Goal: Task Accomplishment & Management: Use online tool/utility

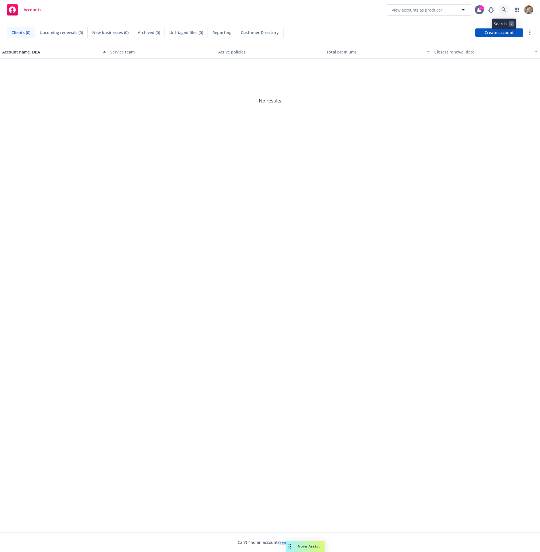
click at [508, 10] on link at bounding box center [504, 9] width 11 height 11
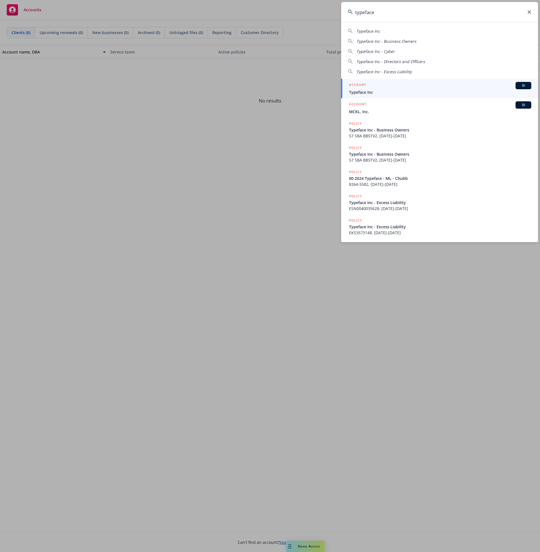
type input "typeface"
click at [383, 87] on div "ACCOUNT BI" at bounding box center [440, 85] width 182 height 7
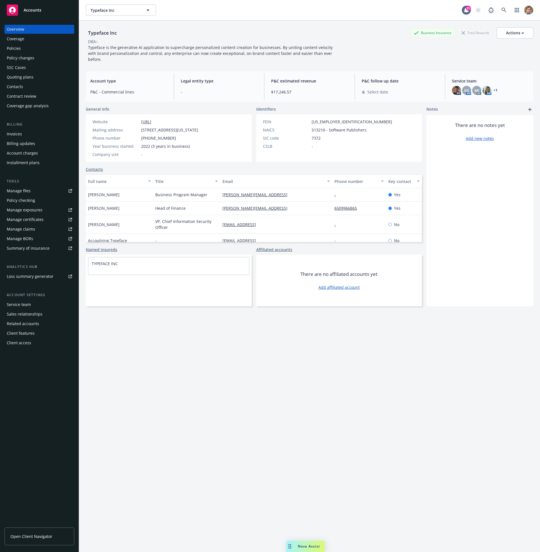
click at [22, 305] on div "Service team" at bounding box center [19, 304] width 24 height 9
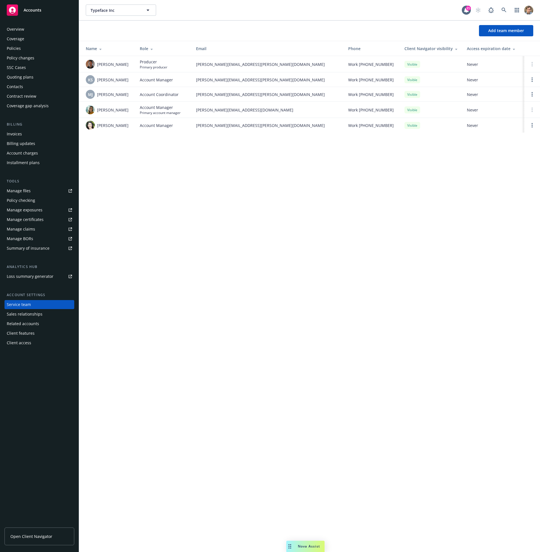
click at [17, 47] on div "Policies" at bounding box center [14, 48] width 14 height 9
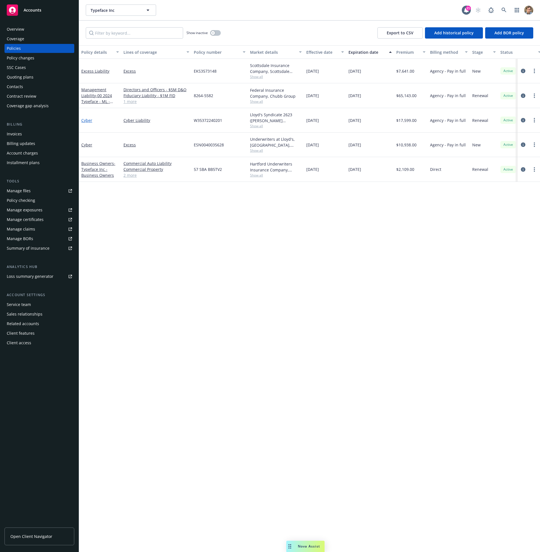
click at [85, 120] on link "Cyber" at bounding box center [86, 120] width 11 height 5
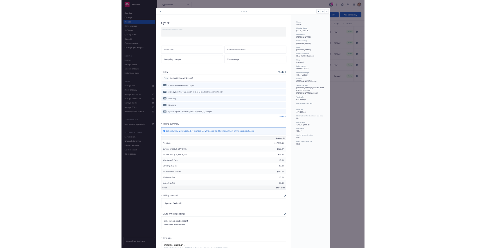
scroll to position [219, 0]
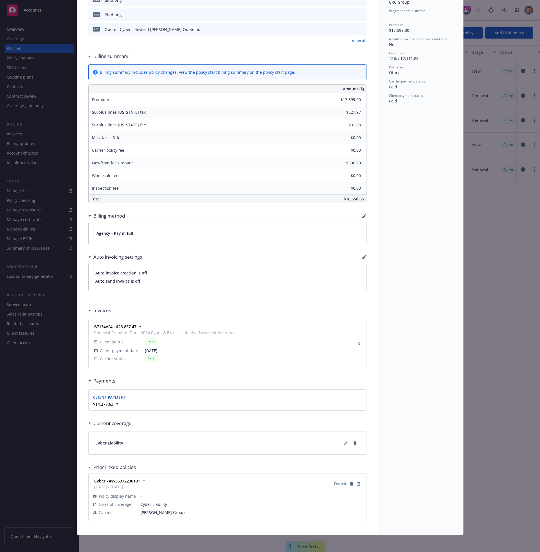
click at [181, 436] on div "Cyber Liability" at bounding box center [228, 443] width 278 height 23
click at [344, 441] on icon at bounding box center [345, 442] width 3 height 3
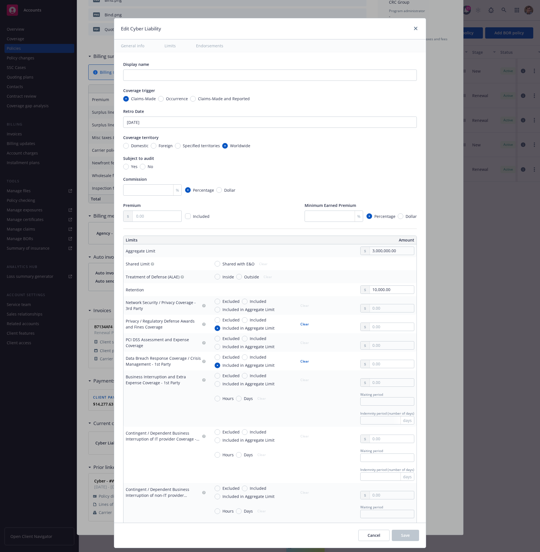
type textarea "x"
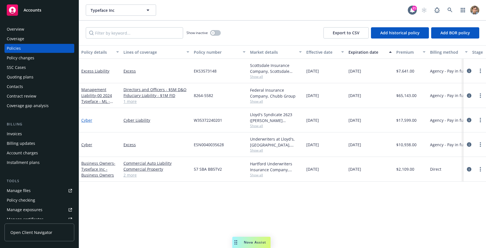
click at [91, 121] on link "Cyber" at bounding box center [86, 120] width 11 height 5
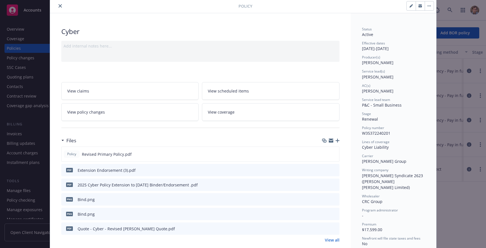
scroll to position [43, 0]
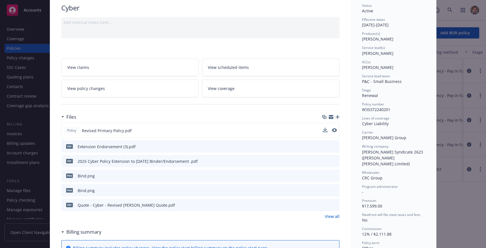
click at [332, 133] on button at bounding box center [334, 131] width 5 height 6
click at [333, 130] on icon "preview file" at bounding box center [334, 130] width 5 height 4
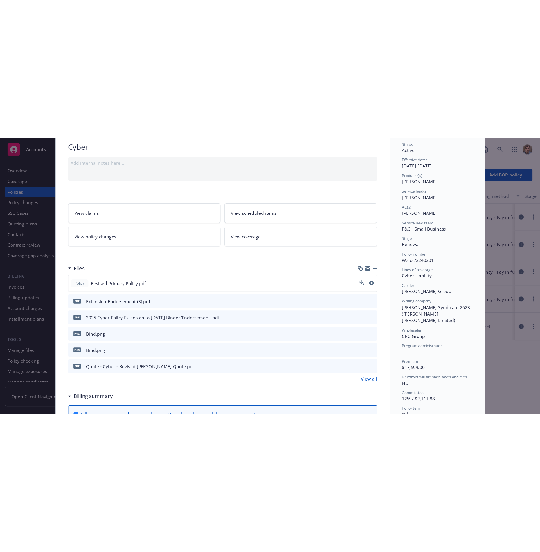
scroll to position [0, 0]
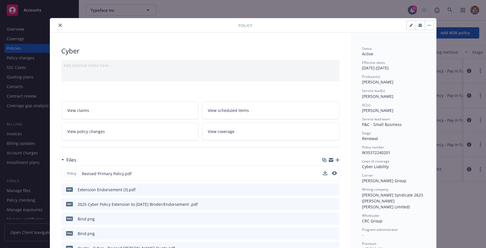
click at [59, 25] on icon "close" at bounding box center [60, 25] width 3 height 3
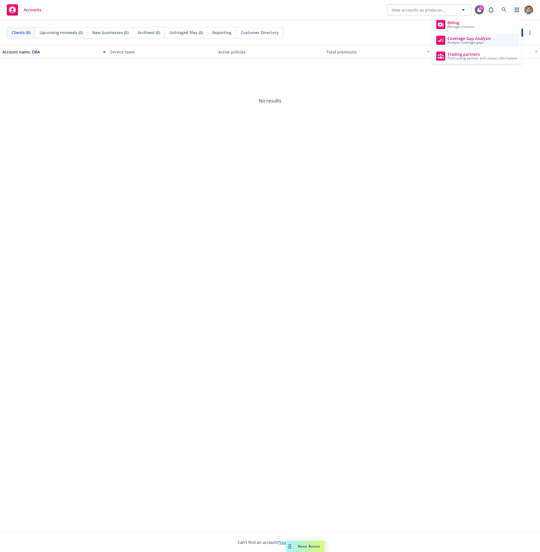
click at [466, 43] on span "Analyze coverage gaps" at bounding box center [469, 42] width 43 height 3
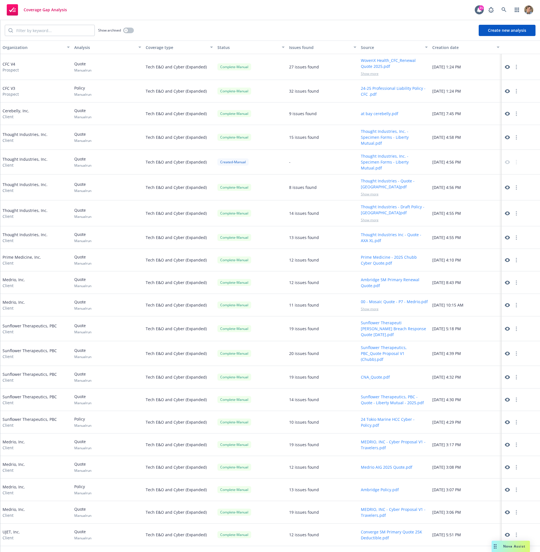
click at [492, 34] on button "Create new analysis" at bounding box center [507, 30] width 57 height 11
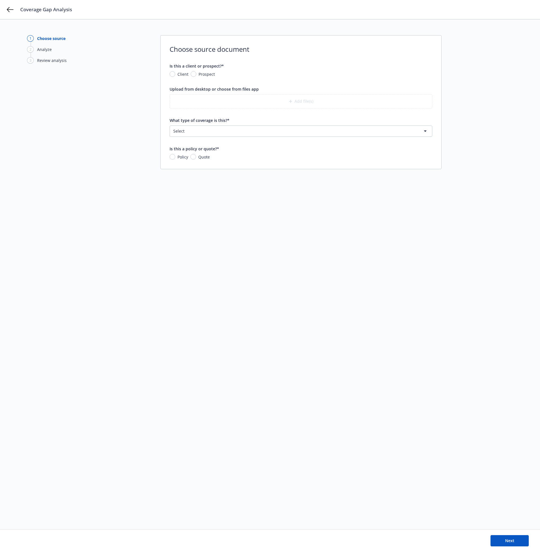
click at [202, 130] on html "Coverage Gap Analysis 1 Choose source 2 Analyze 3 Review analysis Choose source…" at bounding box center [270, 276] width 540 height 552
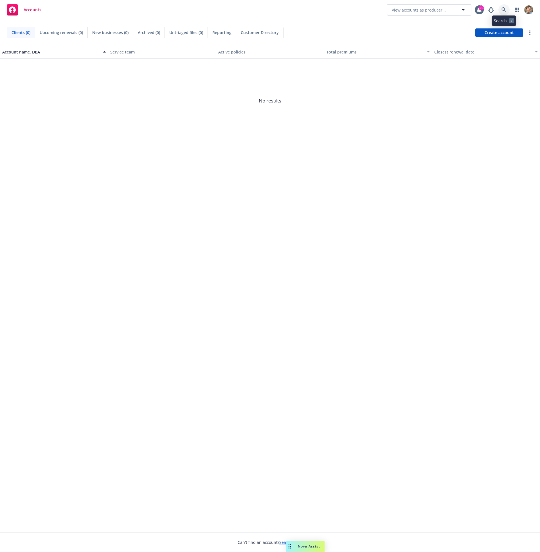
click at [505, 9] on icon at bounding box center [504, 9] width 5 height 5
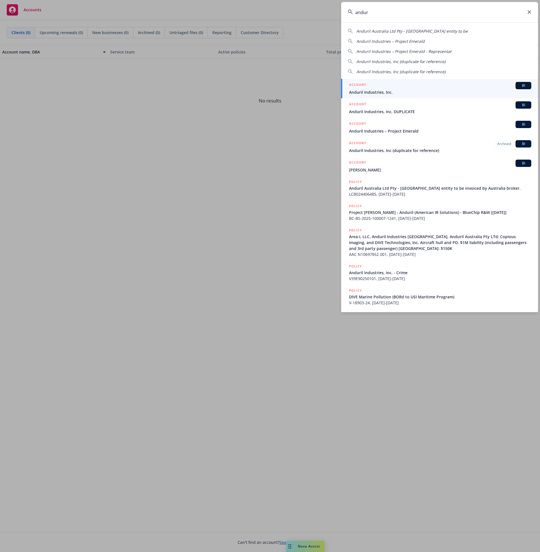
type input "andur"
click at [441, 84] on div "ACCOUNT BI" at bounding box center [440, 85] width 182 height 7
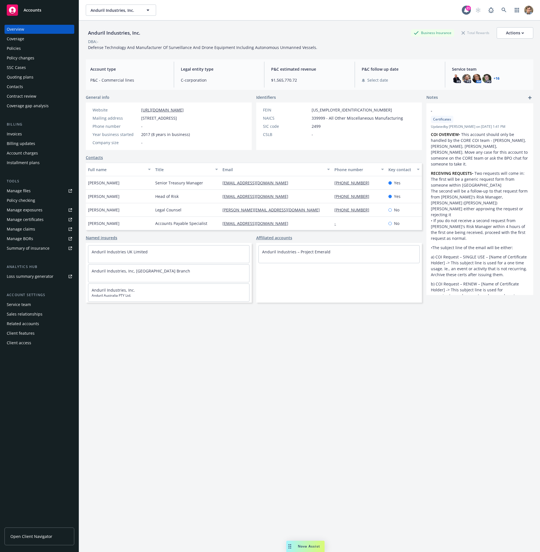
click at [23, 306] on div "Service team" at bounding box center [19, 304] width 24 height 9
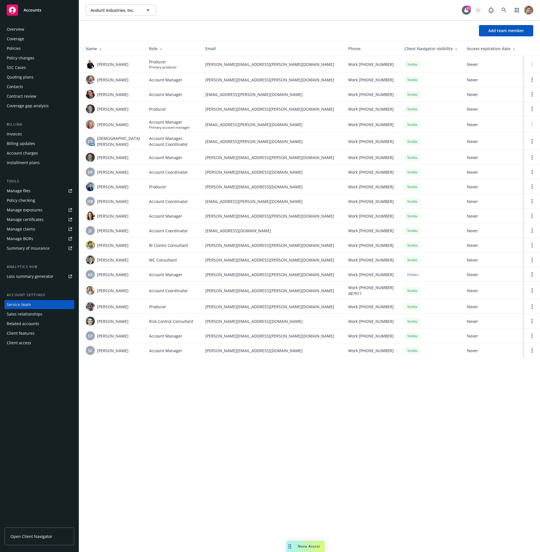
click at [23, 50] on div "Policies" at bounding box center [39, 48] width 65 height 9
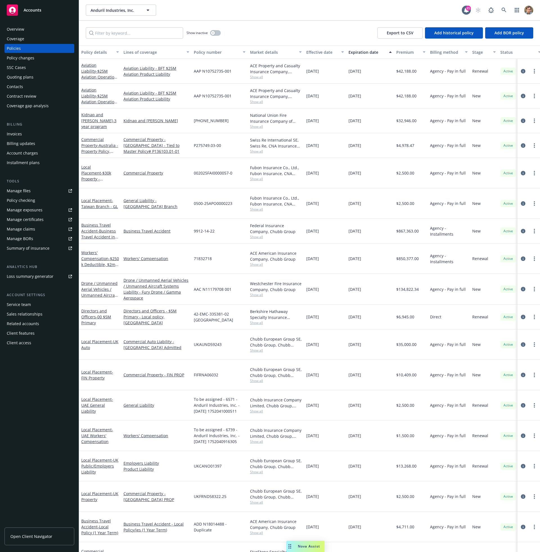
click at [254, 551] on span "Show all" at bounding box center [276, 562] width 52 height 5
click at [141, 542] on div "Commercial Property" at bounding box center [156, 557] width 70 height 30
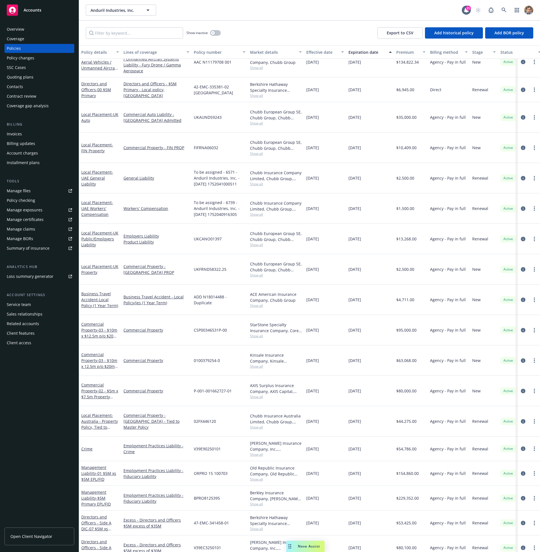
scroll to position [218, 0]
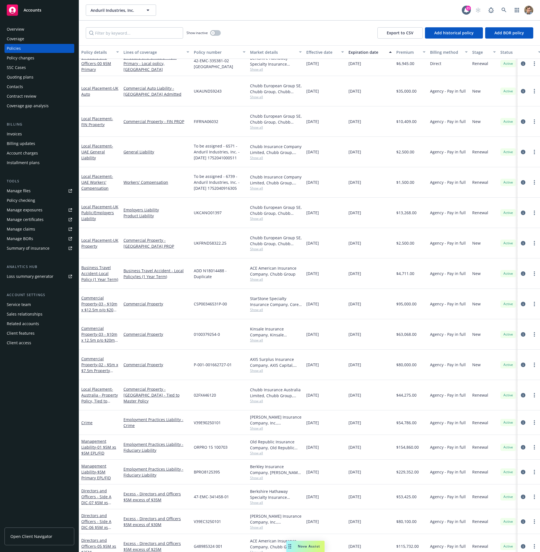
click at [255, 500] on span "Show all" at bounding box center [276, 502] width 52 height 5
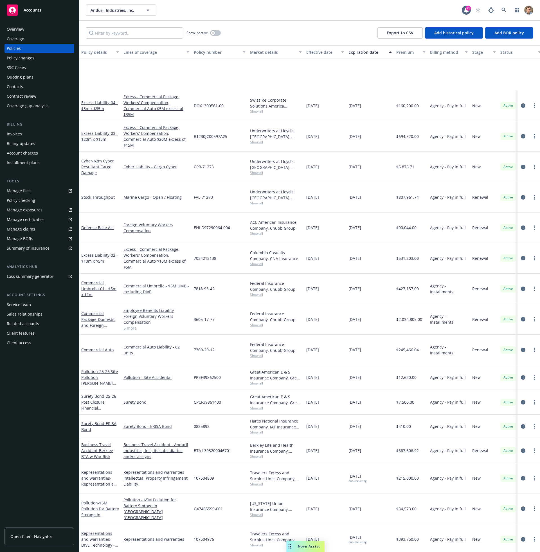
scroll to position [1054, 0]
